Goal: Task Accomplishment & Management: Use online tool/utility

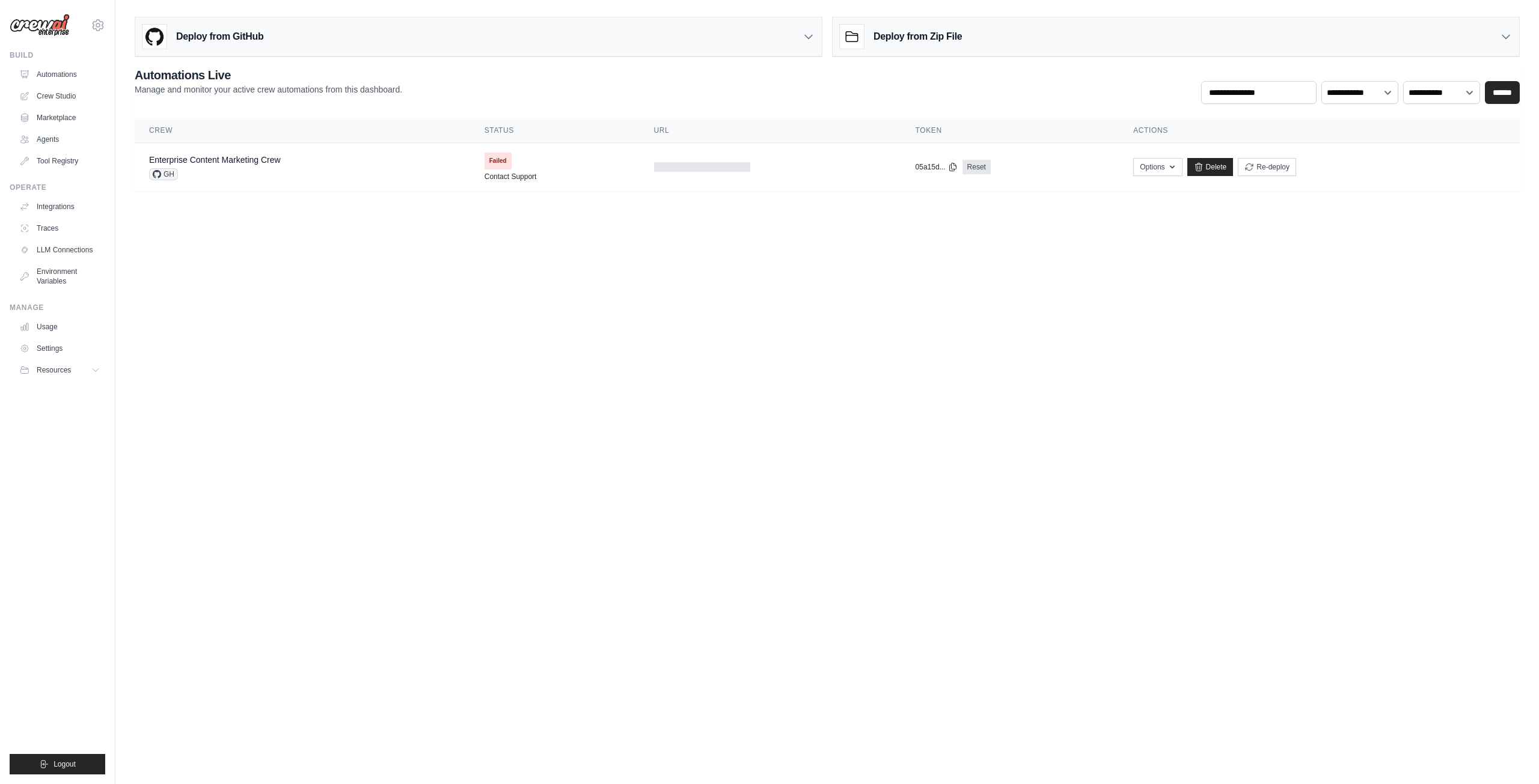
click at [49, 151] on ul "Automations Crew Studio Marketplace Agents Tool Registry" at bounding box center [60, 118] width 91 height 106
click at [47, 142] on link "Agents" at bounding box center [61, 139] width 91 height 19
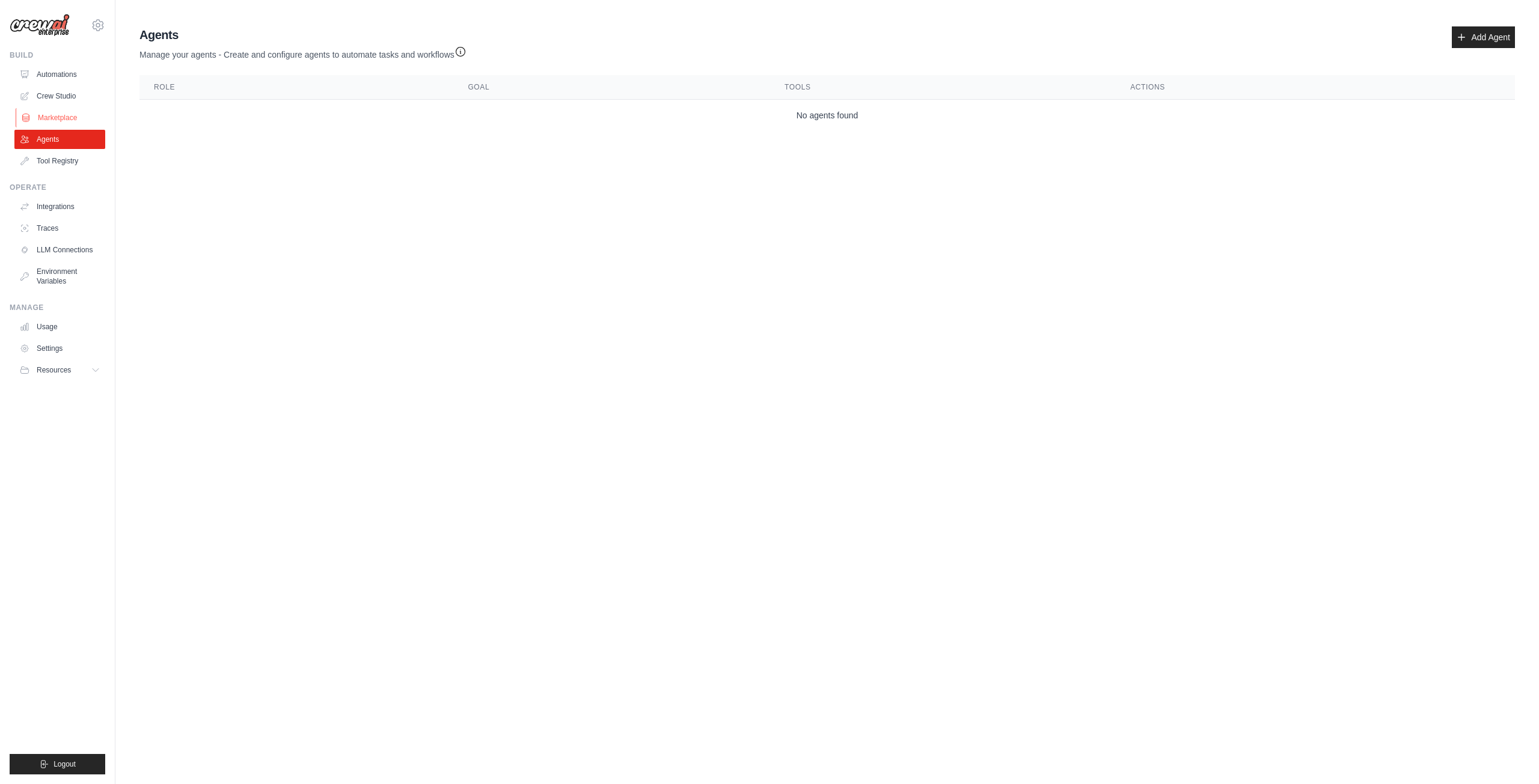
click at [87, 126] on link "Marketplace" at bounding box center [61, 118] width 91 height 19
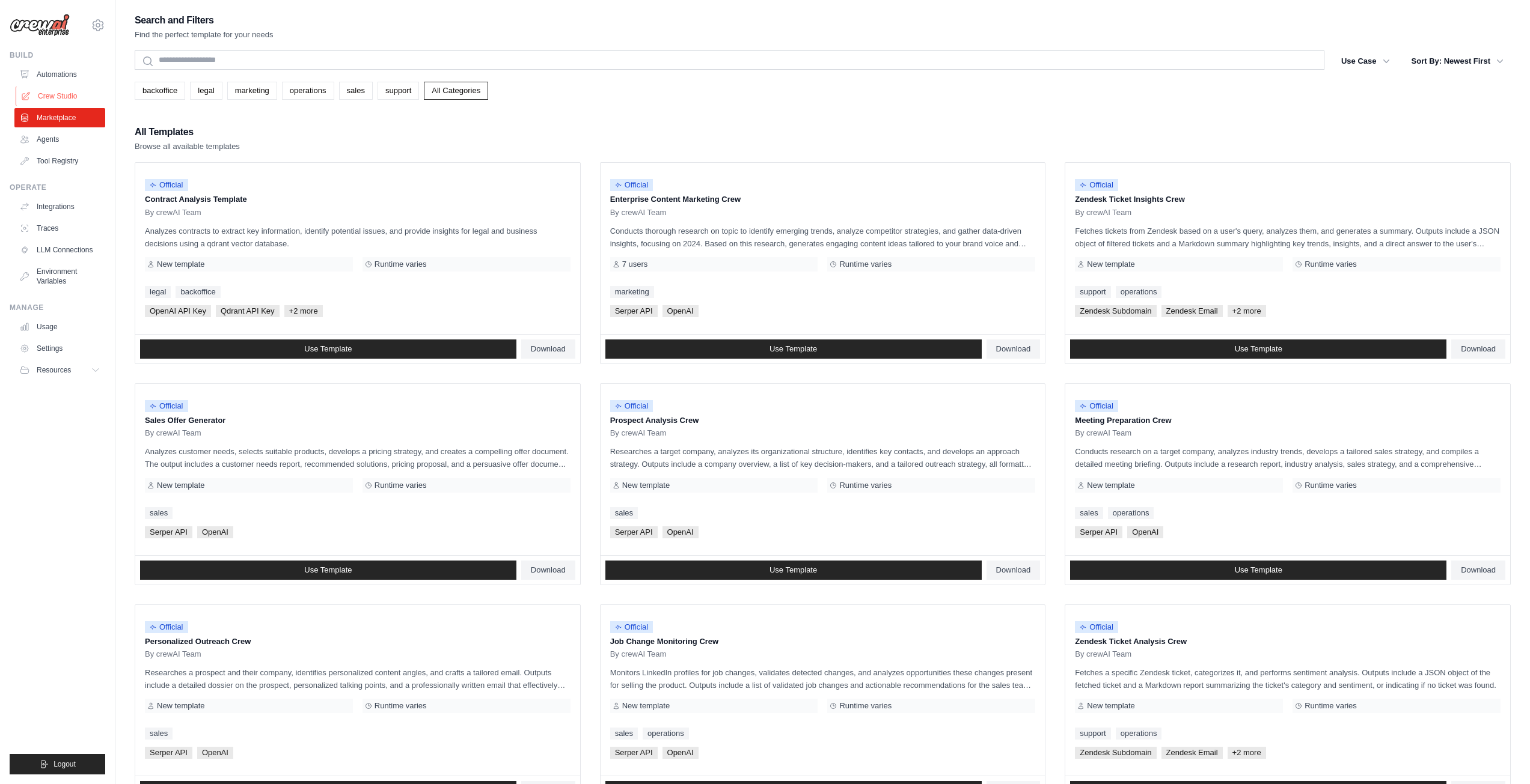
click at [68, 93] on link "Crew Studio" at bounding box center [61, 96] width 91 height 19
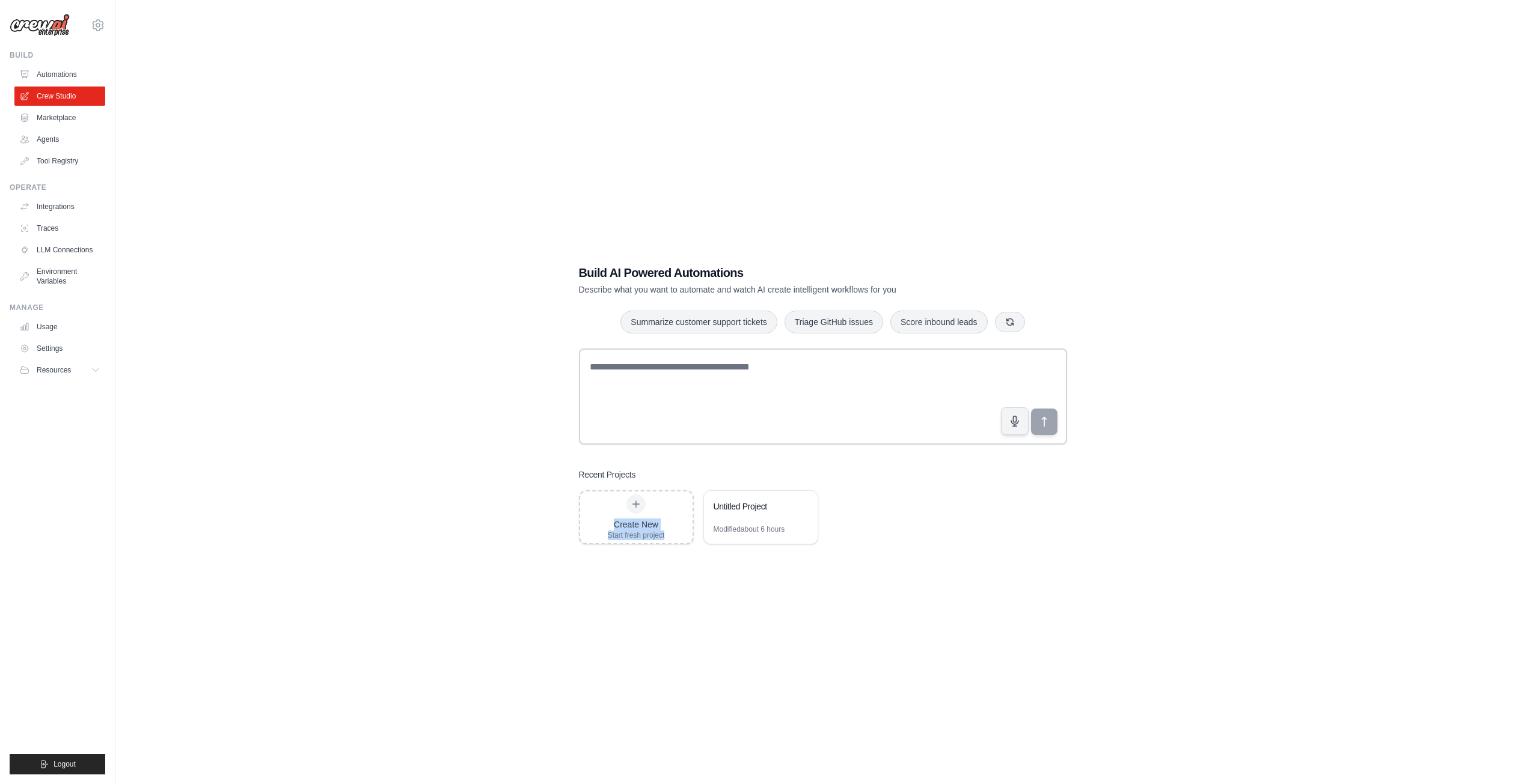
drag, startPoint x: 636, startPoint y: 505, endPoint x: 698, endPoint y: 553, distance: 78.4
click at [698, 553] on div "Build AI Powered Automations Describe what you want to automate and watch AI cr…" at bounding box center [823, 404] width 517 height 318
click at [763, 510] on div "Untitled Project" at bounding box center [754, 507] width 82 height 12
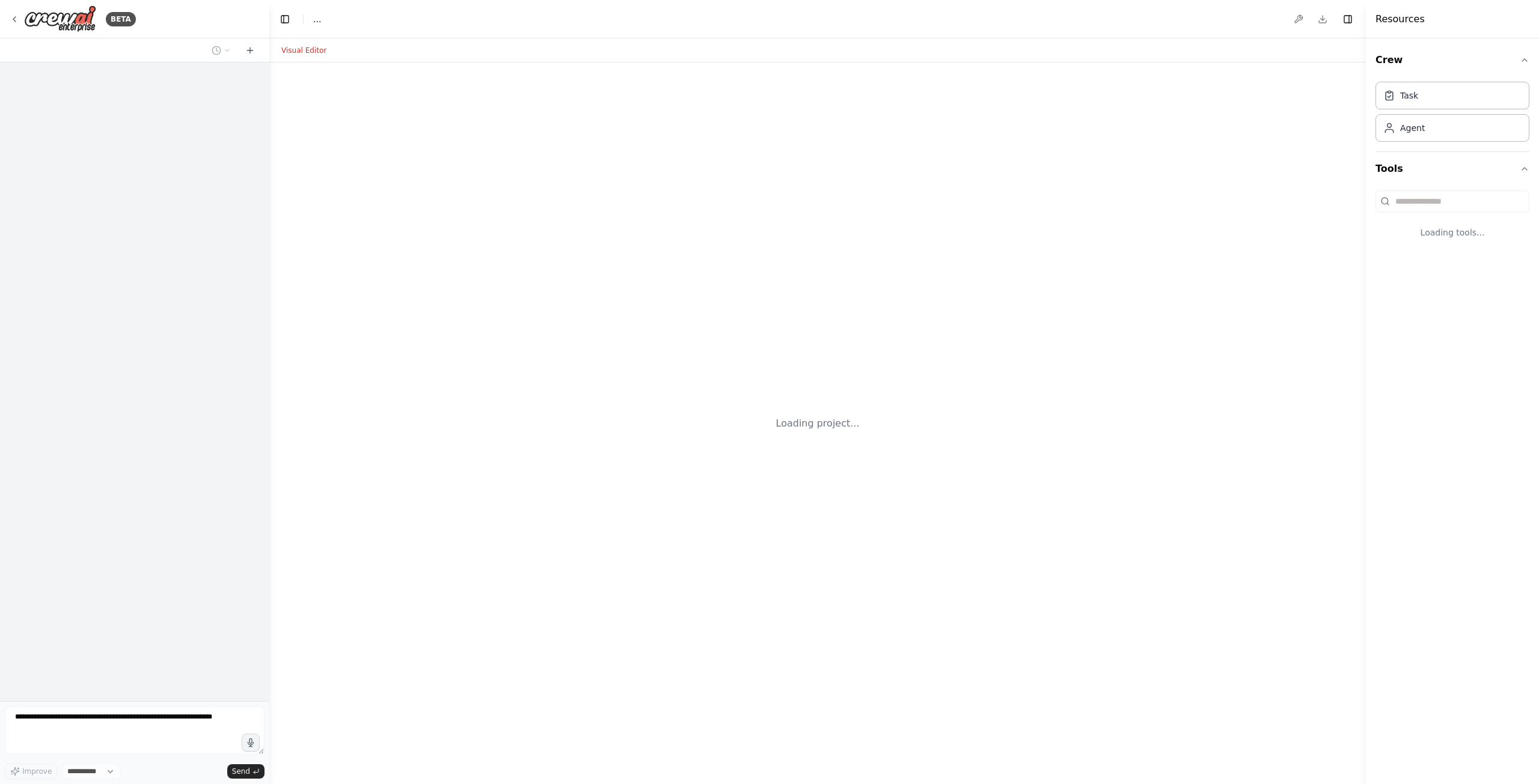
select select "****"
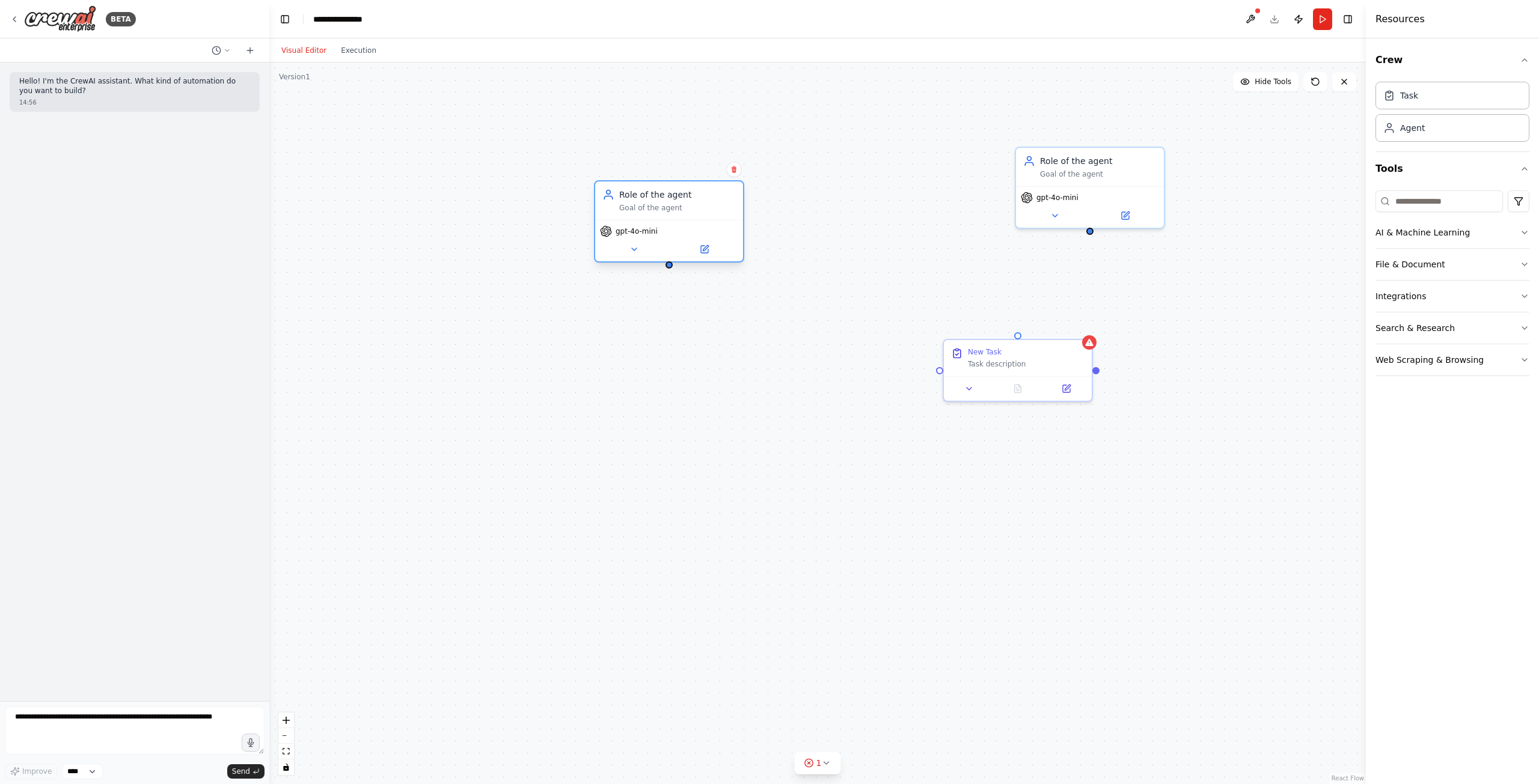
drag, startPoint x: 845, startPoint y: 211, endPoint x: 697, endPoint y: 214, distance: 148.0
click at [697, 214] on div "Role of the agent Goal of the agent" at bounding box center [669, 201] width 148 height 38
drag, startPoint x: 1018, startPoint y: 365, endPoint x: 811, endPoint y: 450, distance: 223.8
click at [811, 450] on div "Task description" at bounding box center [822, 446] width 117 height 10
click at [640, 234] on span "gpt-4o-mini" at bounding box center [637, 231] width 42 height 10
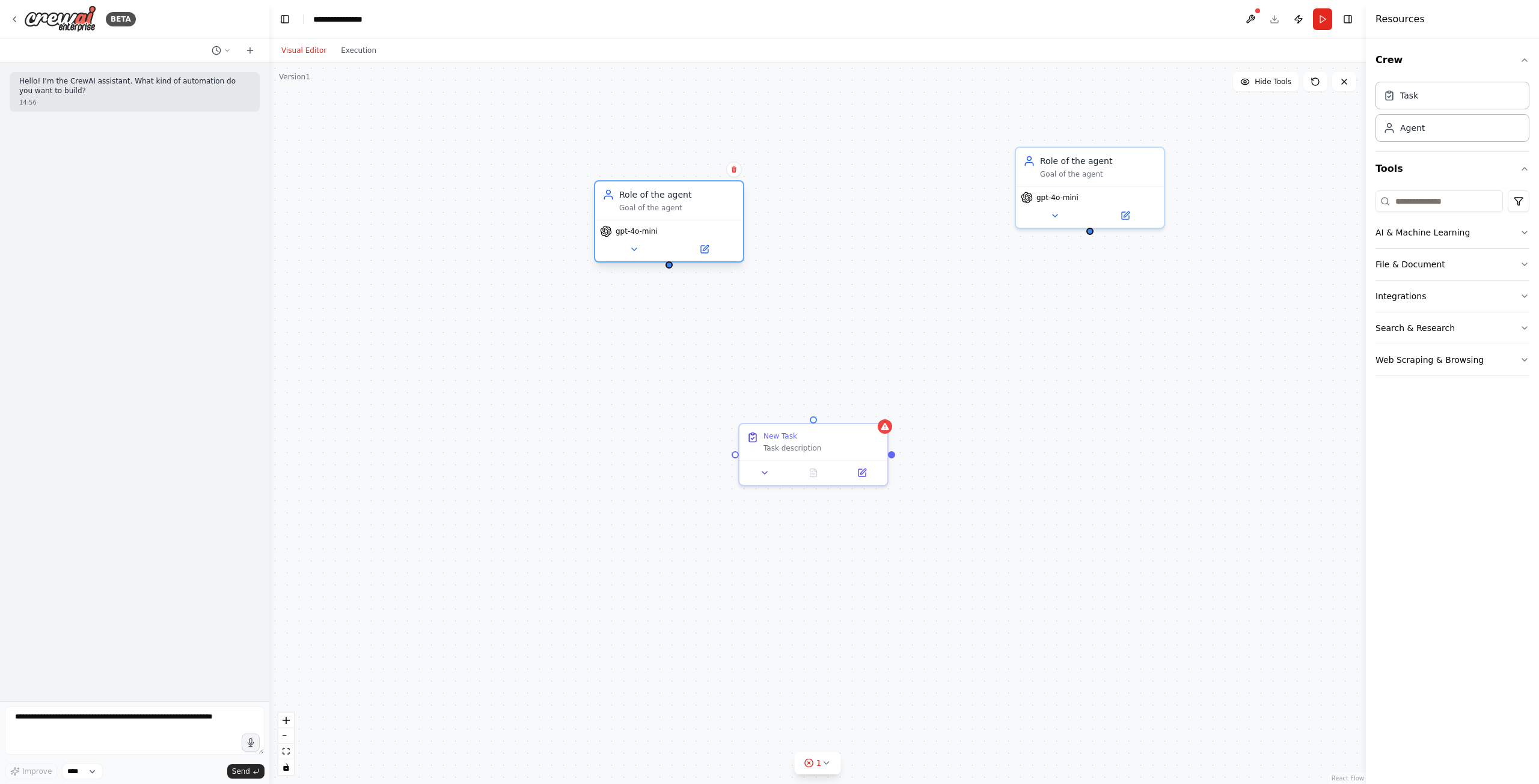
click at [640, 234] on span "gpt-4o-mini" at bounding box center [637, 231] width 42 height 10
click at [717, 254] on button at bounding box center [705, 249] width 68 height 15
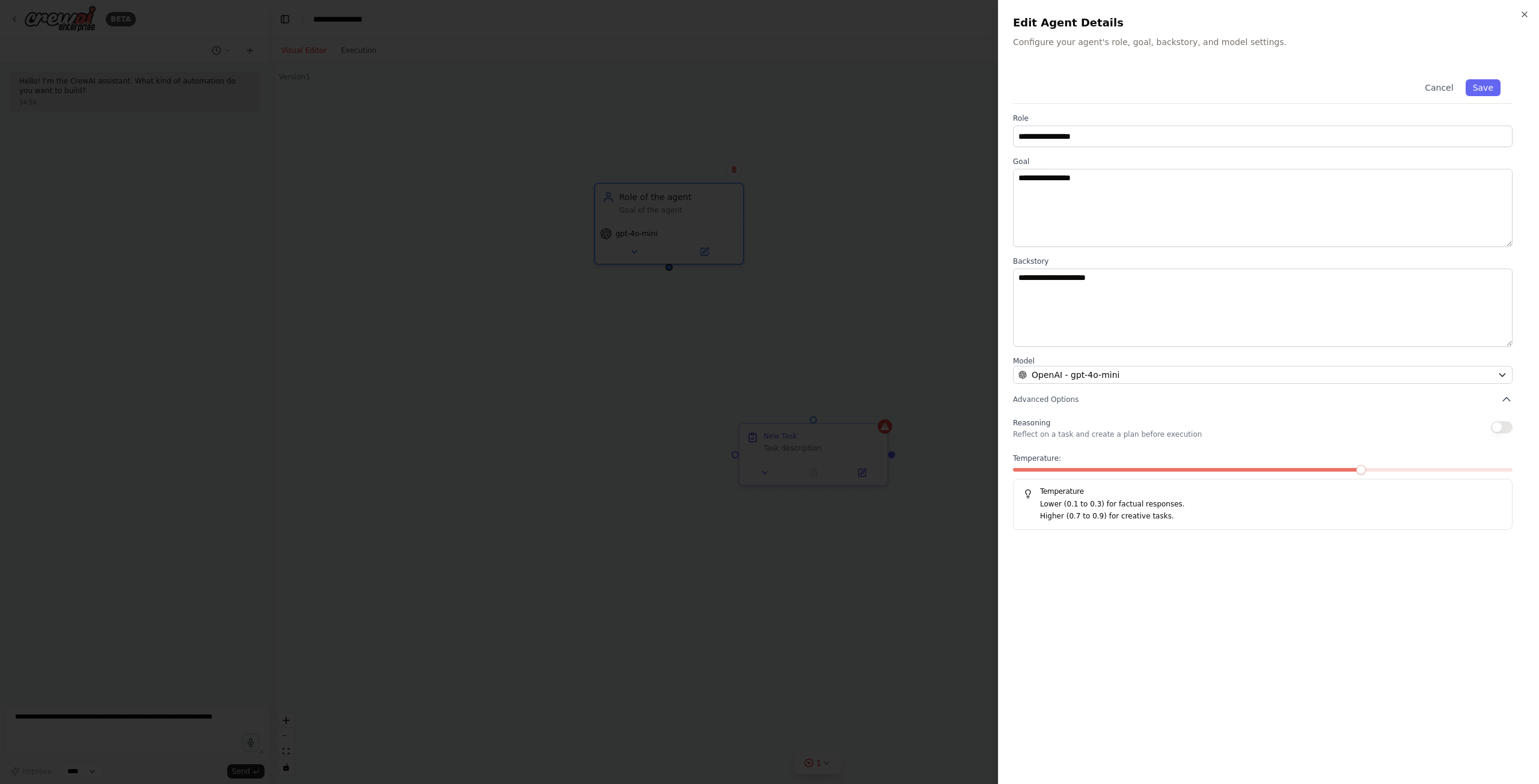
click at [1128, 365] on label "Model" at bounding box center [1263, 361] width 500 height 10
click at [1124, 378] on div "OpenAI - gpt-4o-mini" at bounding box center [1255, 375] width 475 height 12
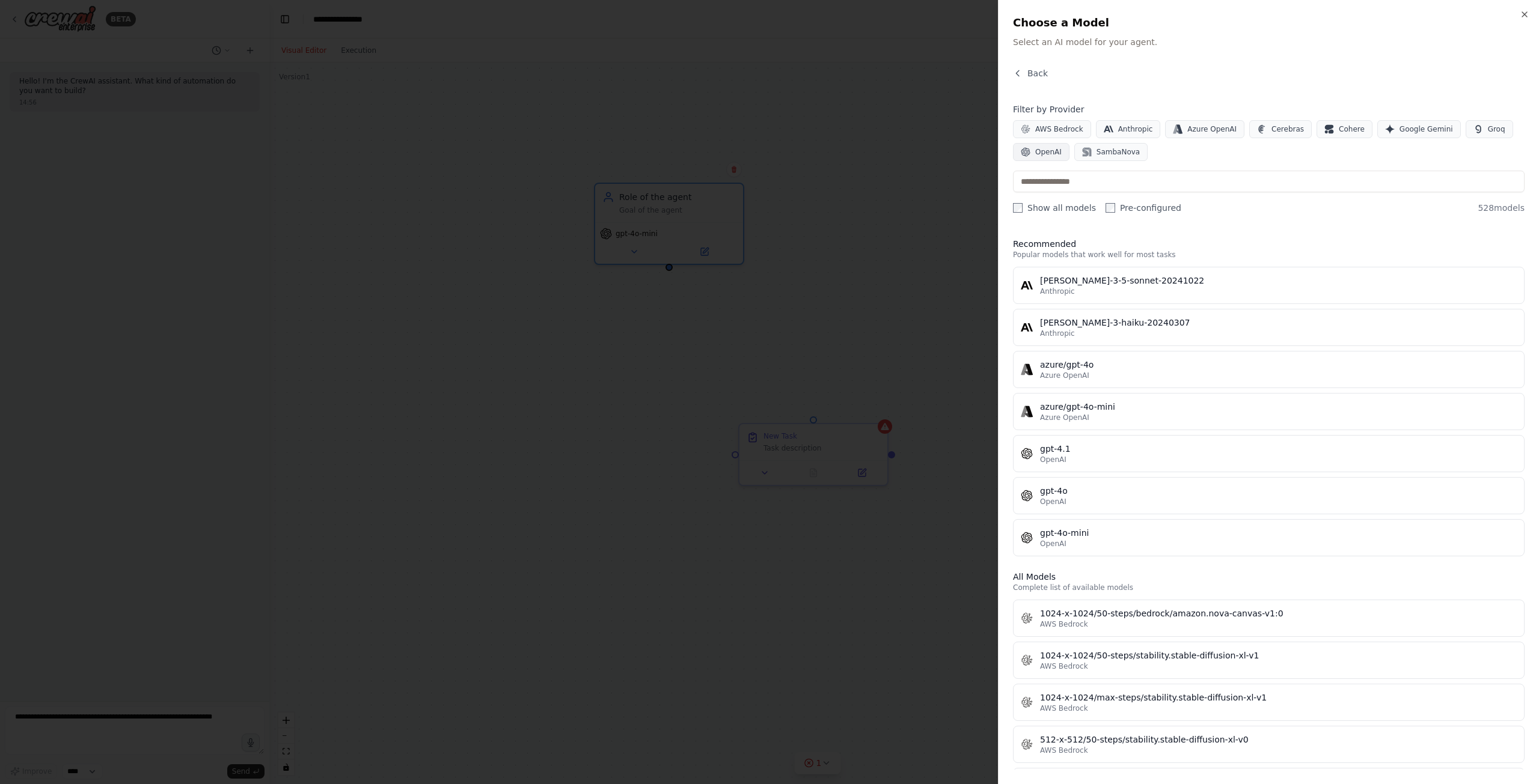
click at [1048, 151] on span "OpenAI" at bounding box center [1048, 152] width 26 height 10
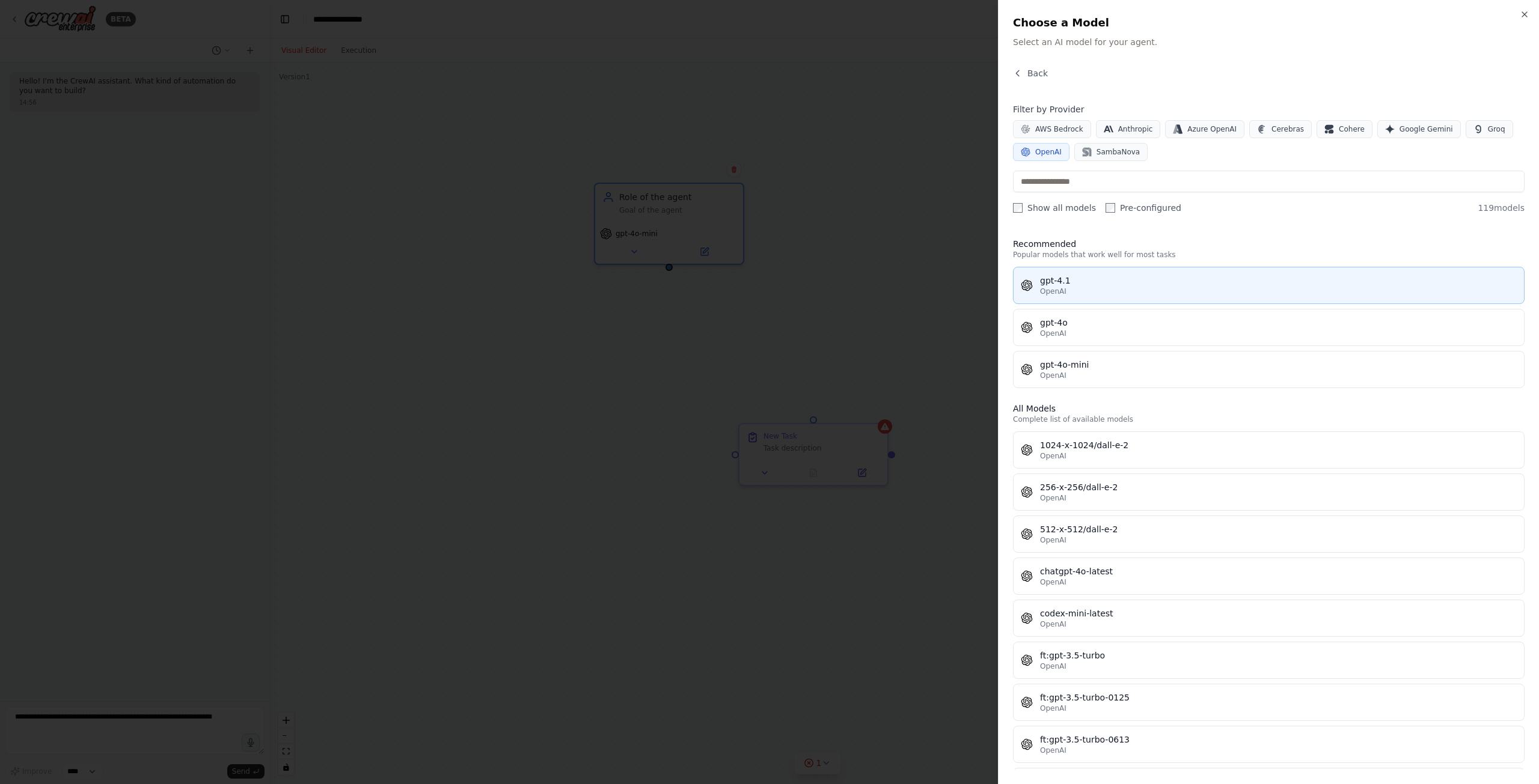
click at [1126, 287] on div "OpenAI" at bounding box center [1279, 291] width 477 height 10
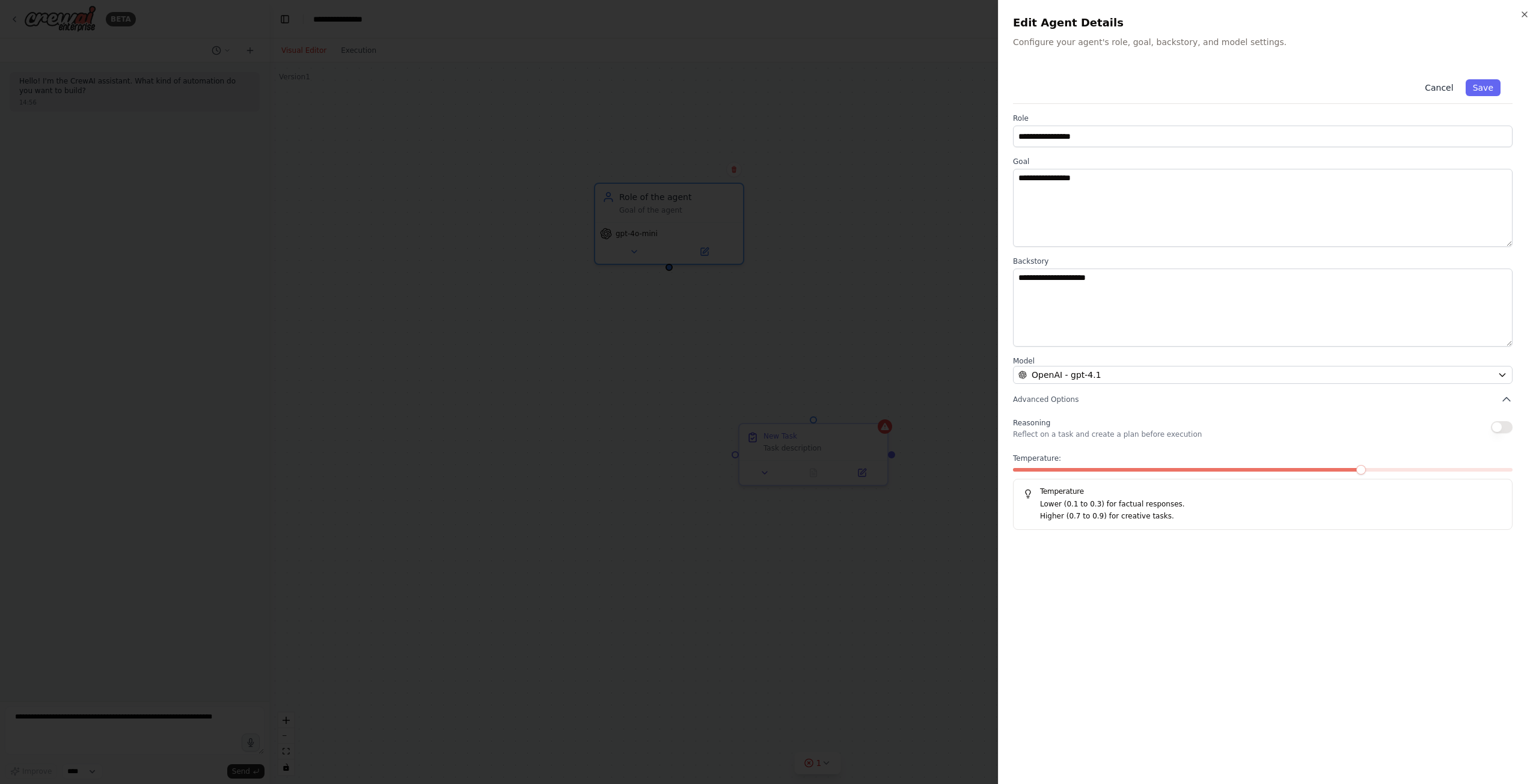
click at [1439, 94] on button "Cancel" at bounding box center [1439, 88] width 43 height 17
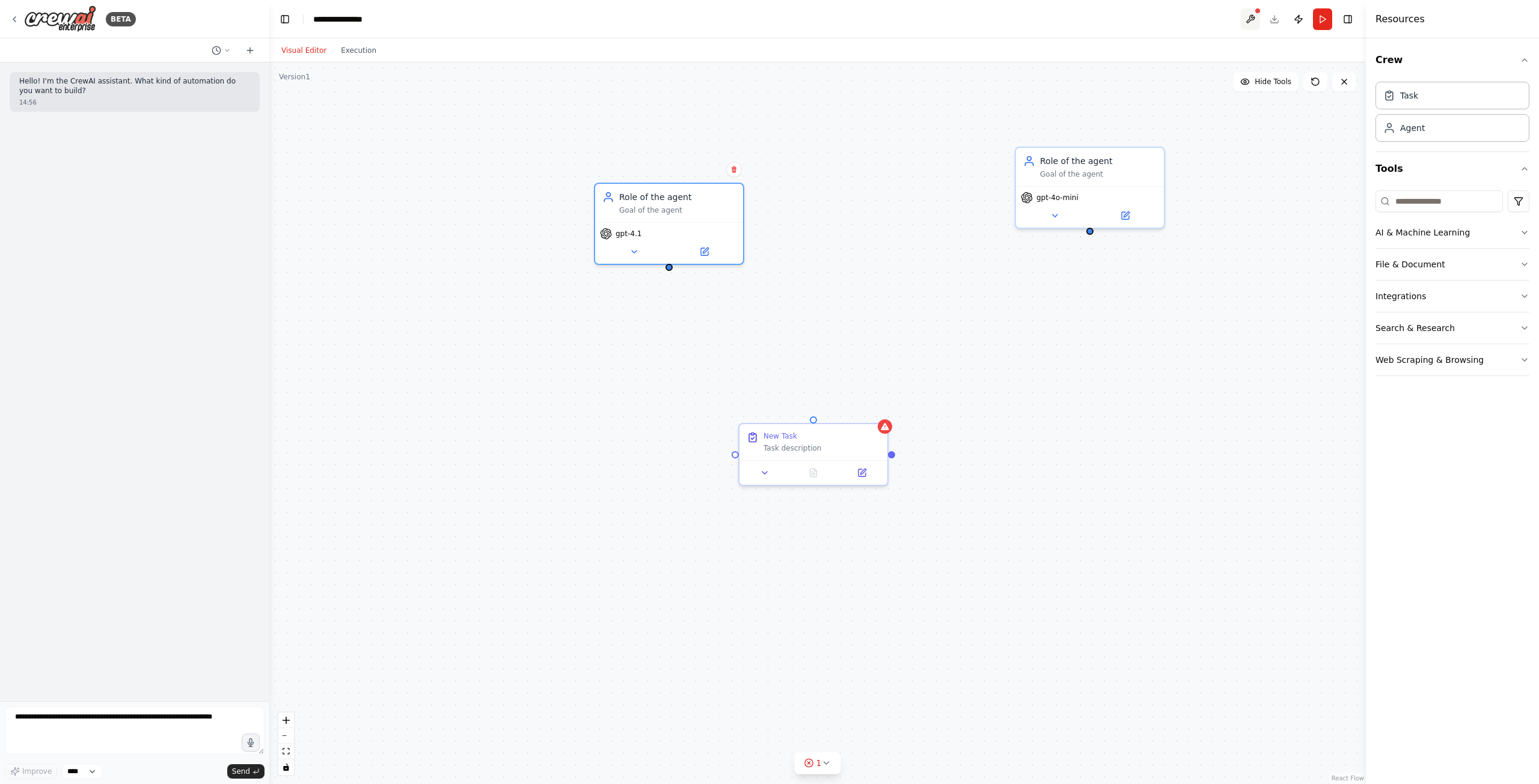
click at [1252, 21] on button at bounding box center [1251, 19] width 19 height 22
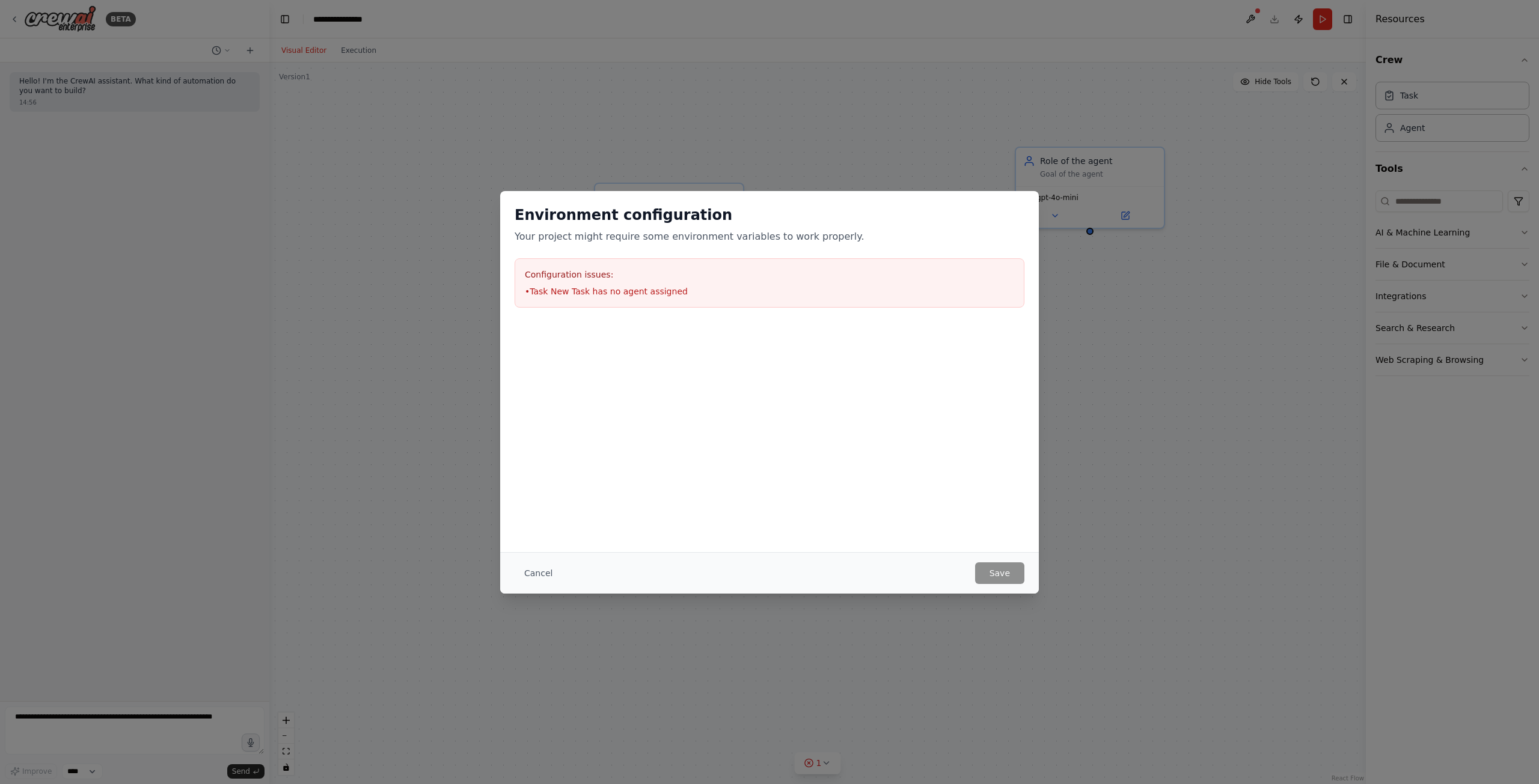
click at [1122, 256] on div "Environment configuration Your project might require some environment variables…" at bounding box center [769, 392] width 1539 height 784
click at [527, 577] on button "Cancel" at bounding box center [538, 573] width 48 height 22
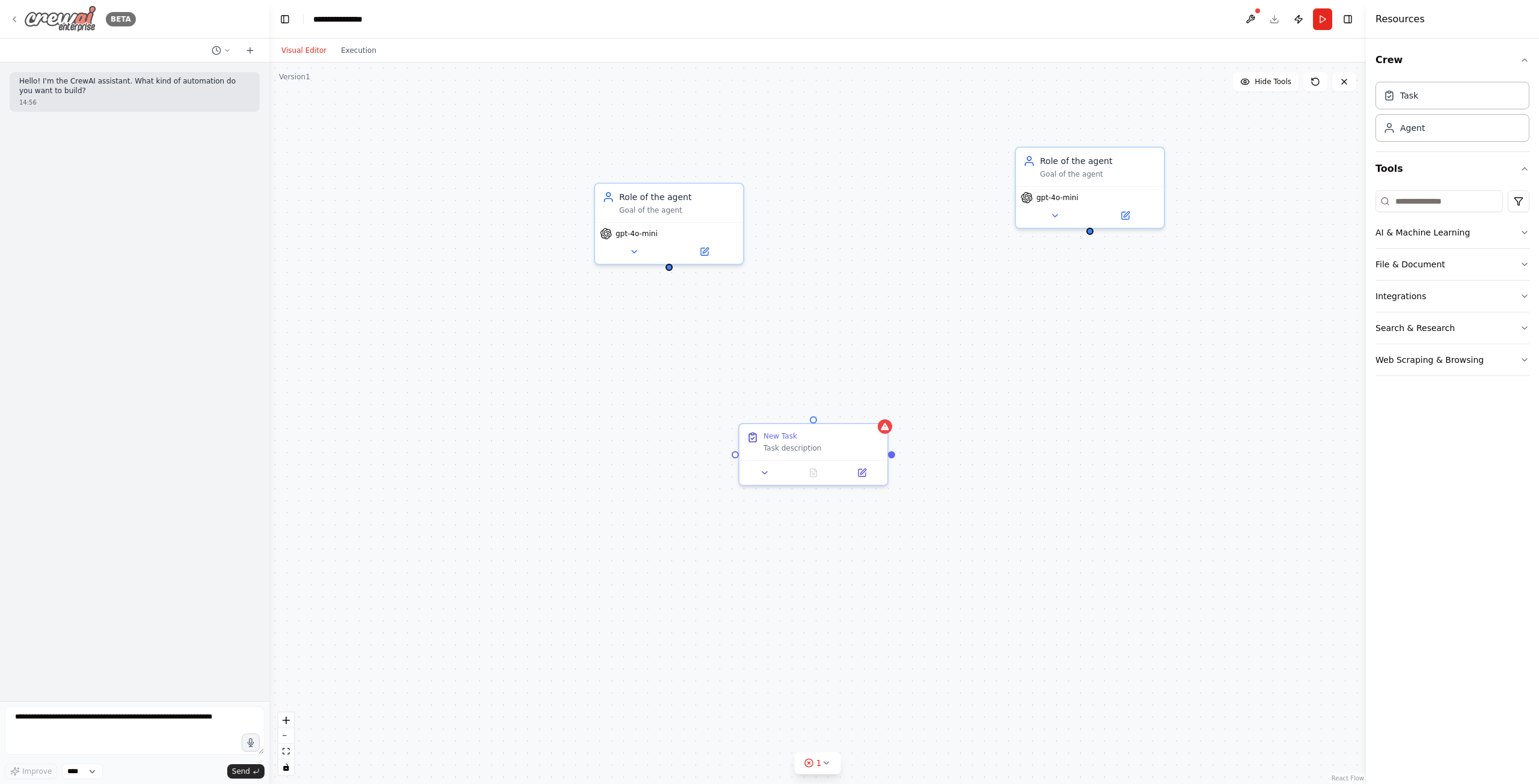
click at [70, 15] on img at bounding box center [60, 18] width 72 height 27
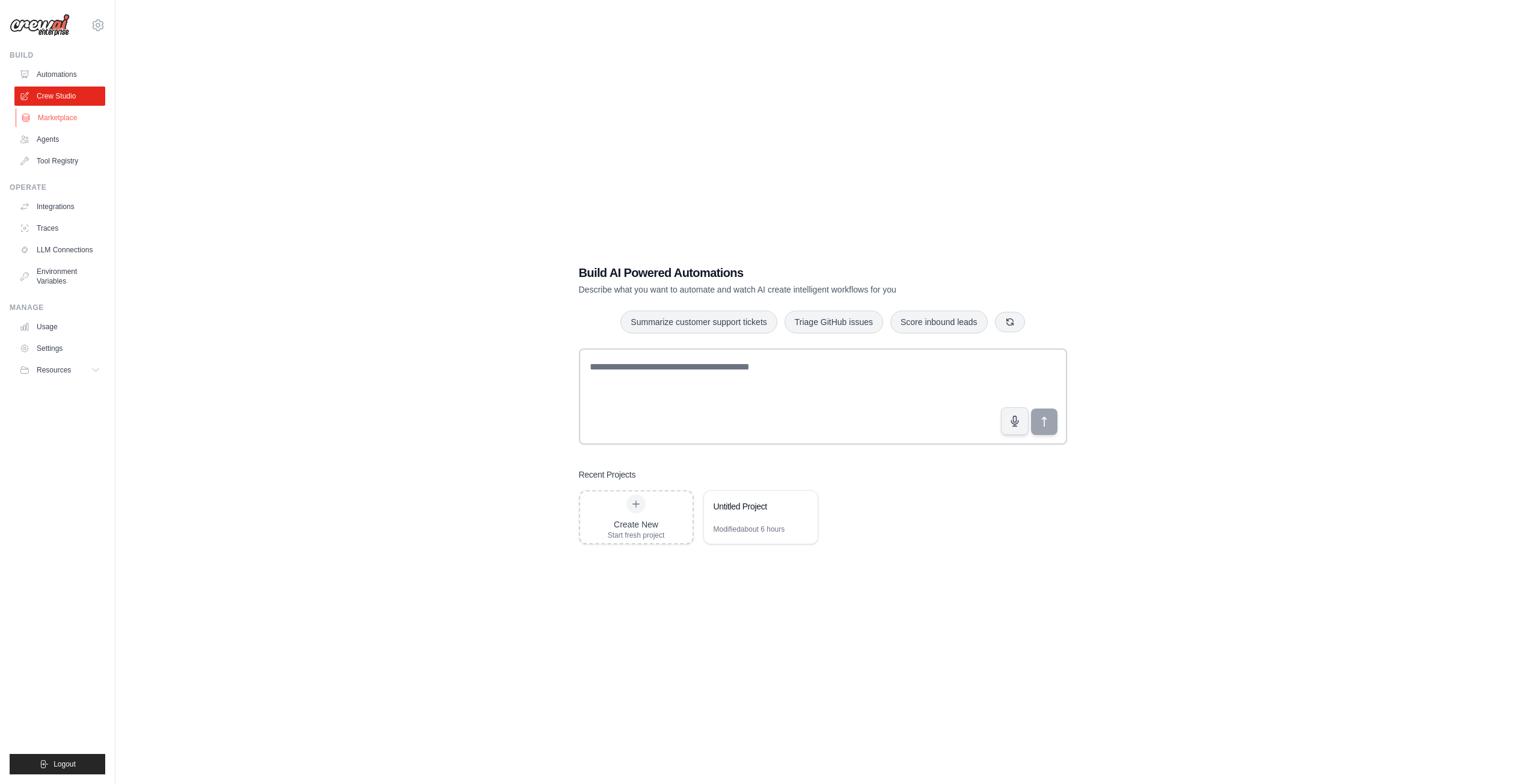
click at [80, 115] on link "Marketplace" at bounding box center [61, 118] width 91 height 19
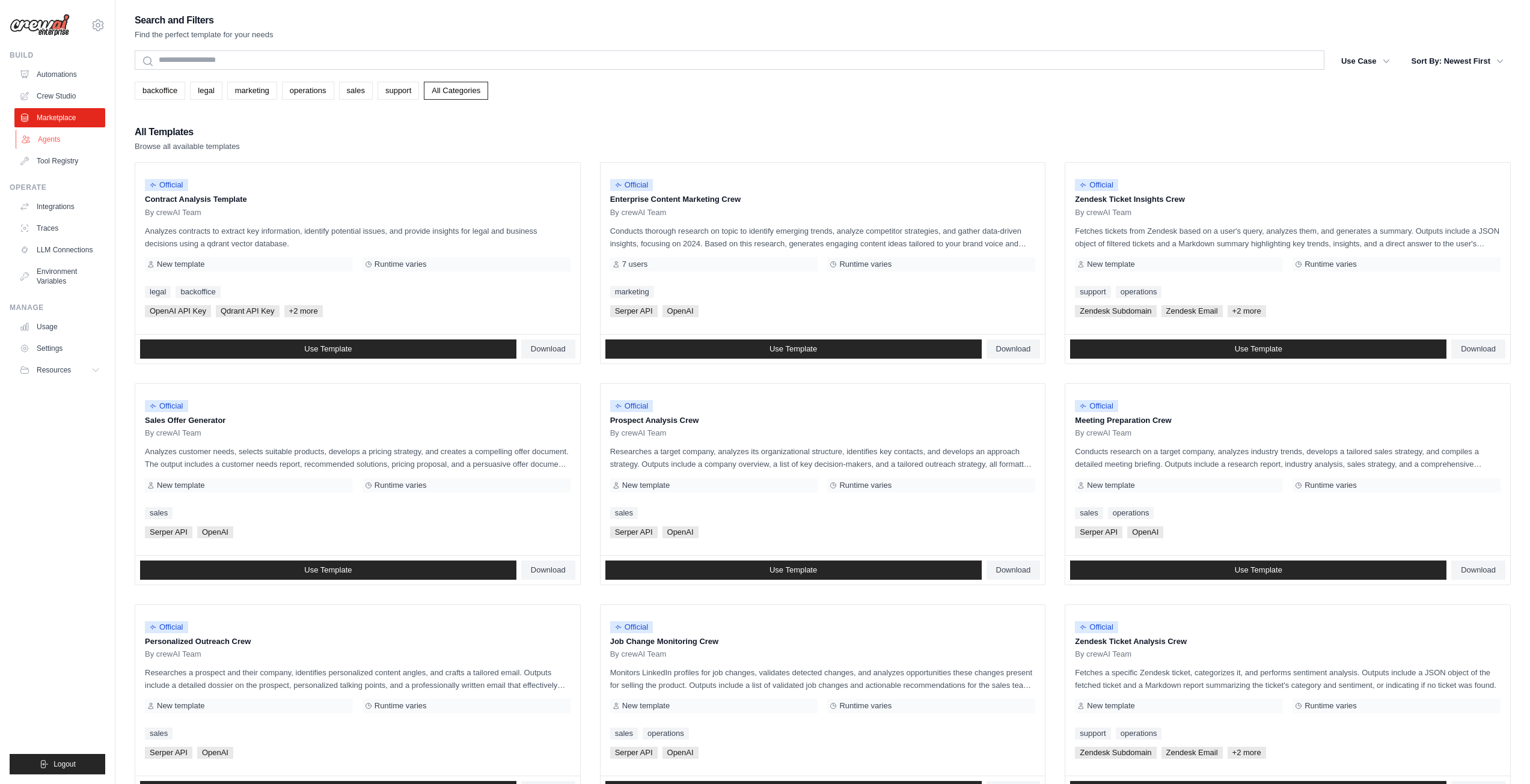
click at [56, 144] on link "Agents" at bounding box center [61, 139] width 91 height 19
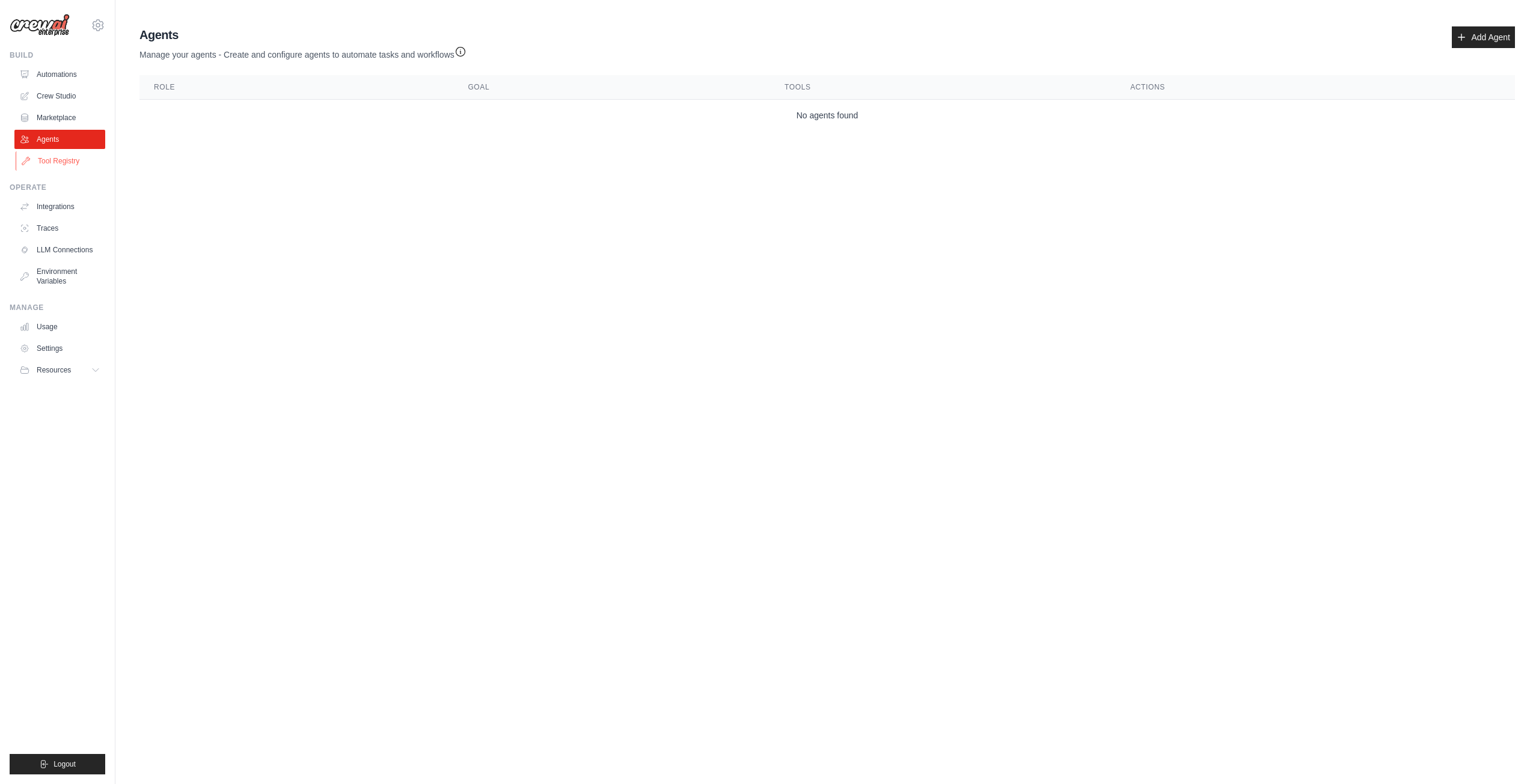
click at [56, 161] on link "Tool Registry" at bounding box center [61, 161] width 91 height 19
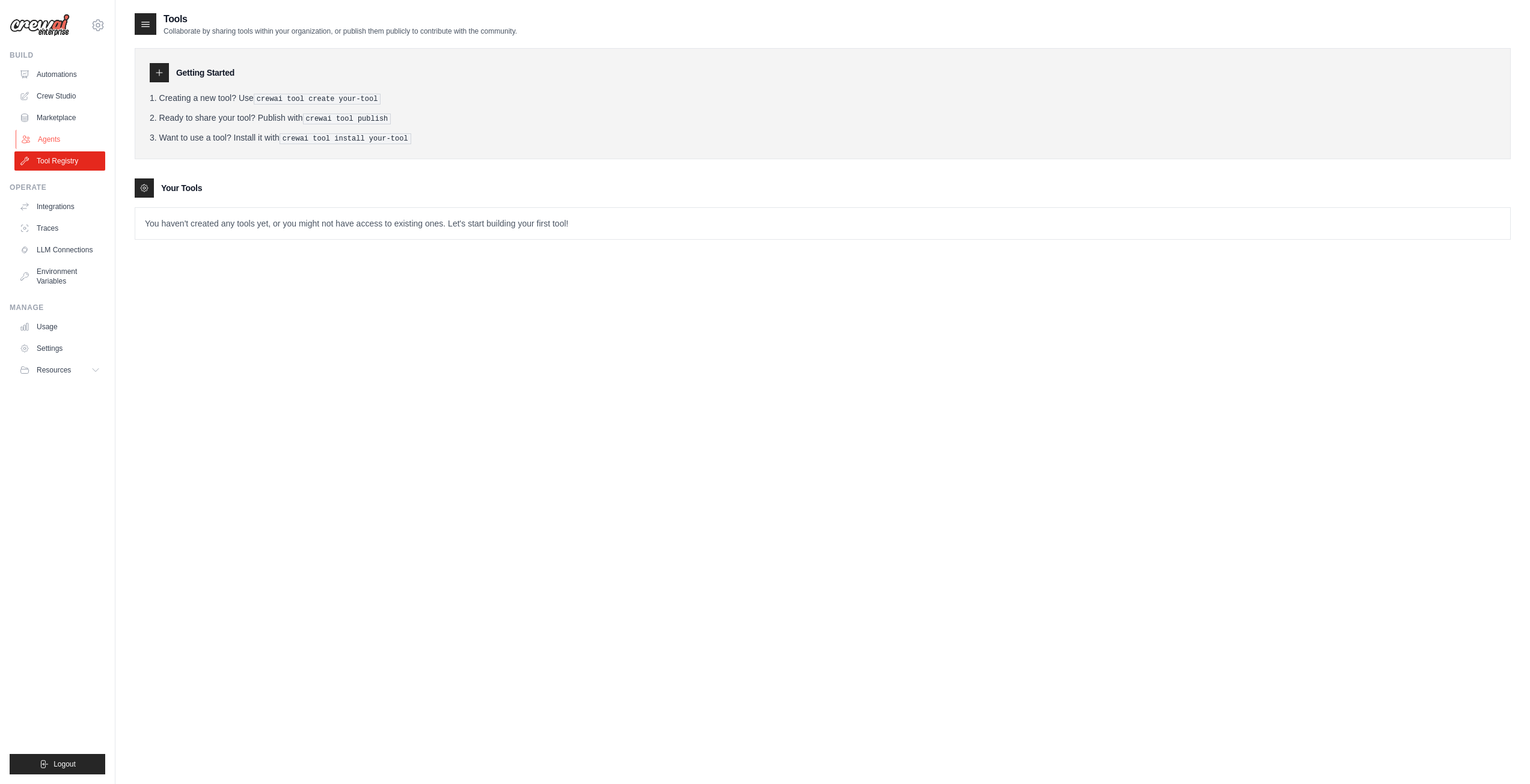
click at [70, 140] on link "Agents" at bounding box center [61, 139] width 91 height 19
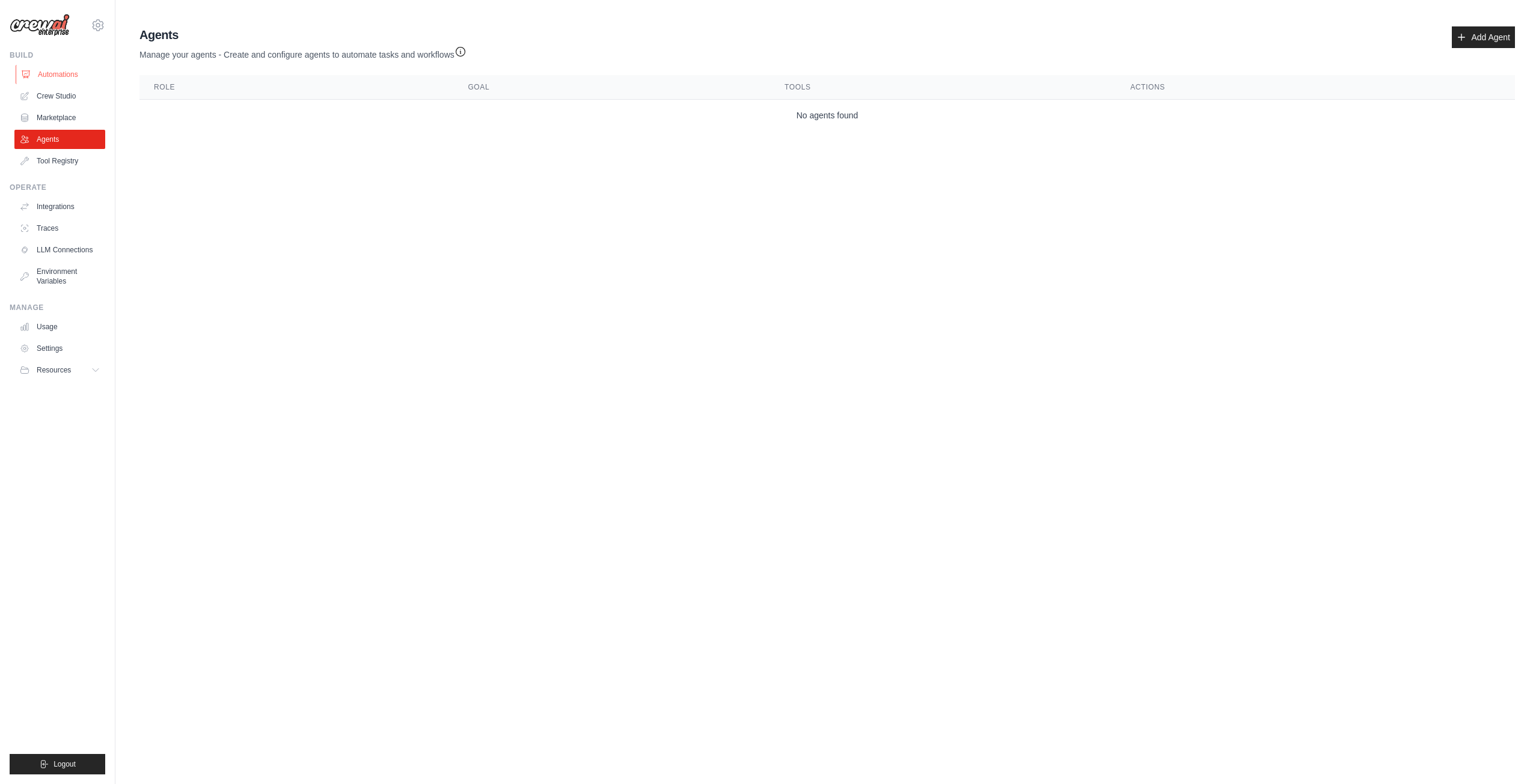
click at [91, 68] on link "Automations" at bounding box center [61, 74] width 91 height 19
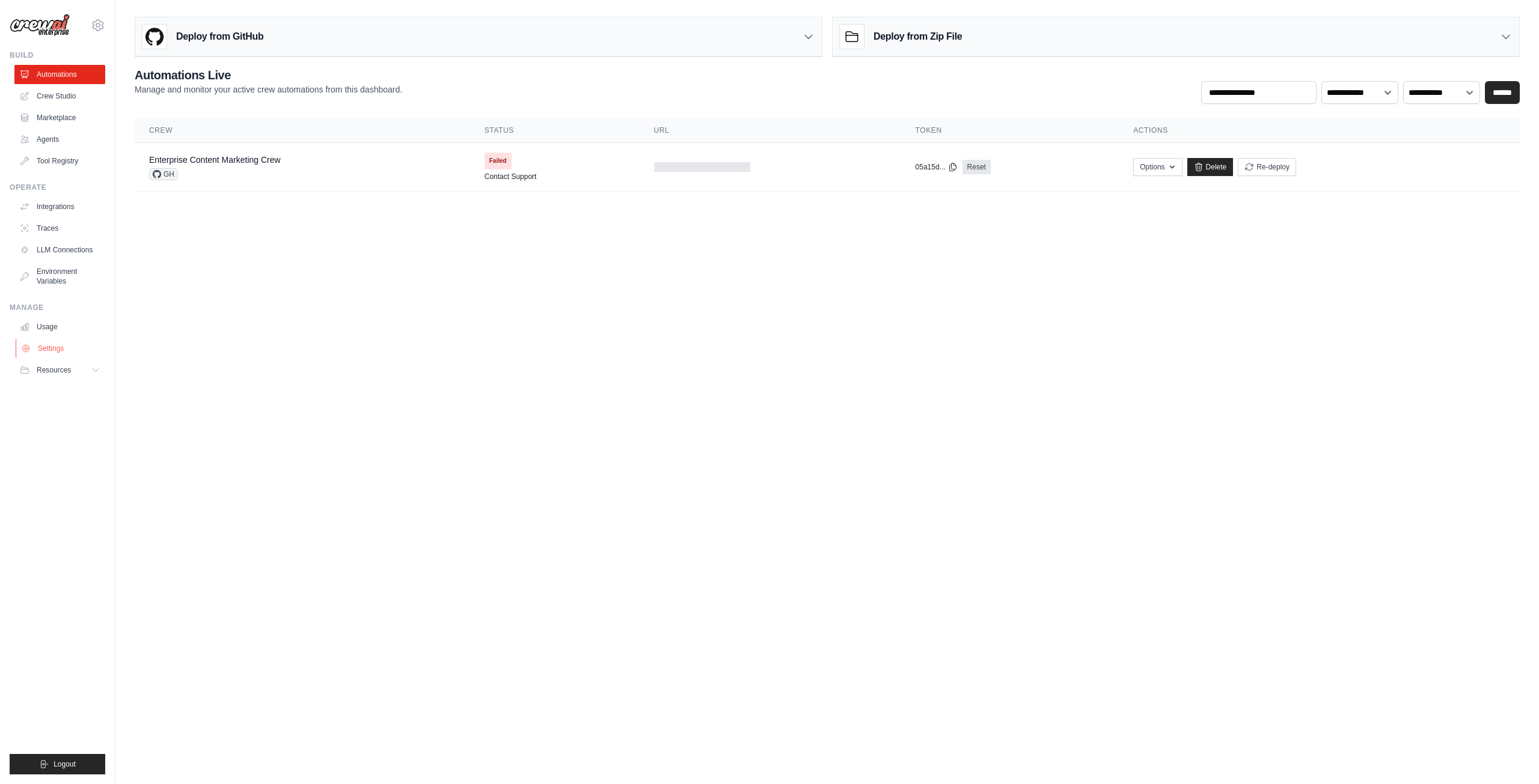
click at [72, 354] on link "Settings" at bounding box center [61, 348] width 91 height 19
